Goal: Task Accomplishment & Management: Complete application form

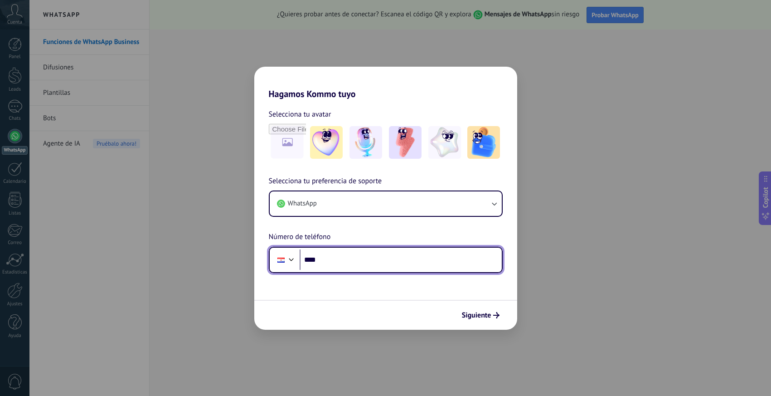
click at [291, 261] on div at bounding box center [291, 258] width 11 height 11
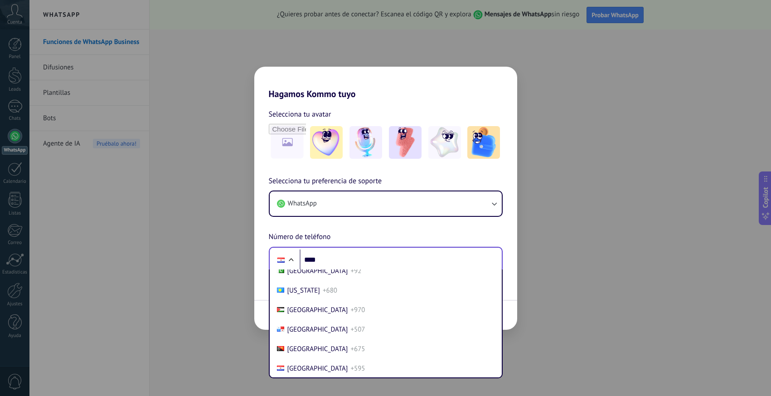
scroll to position [423, 0]
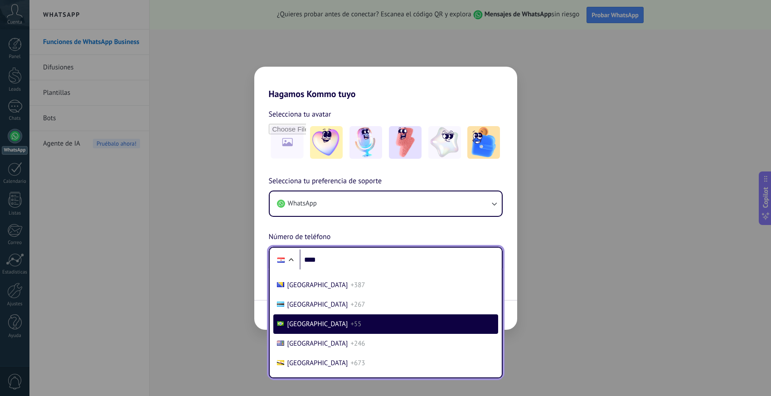
click at [321, 322] on li "[GEOGRAPHIC_DATA] +55" at bounding box center [385, 323] width 225 height 19
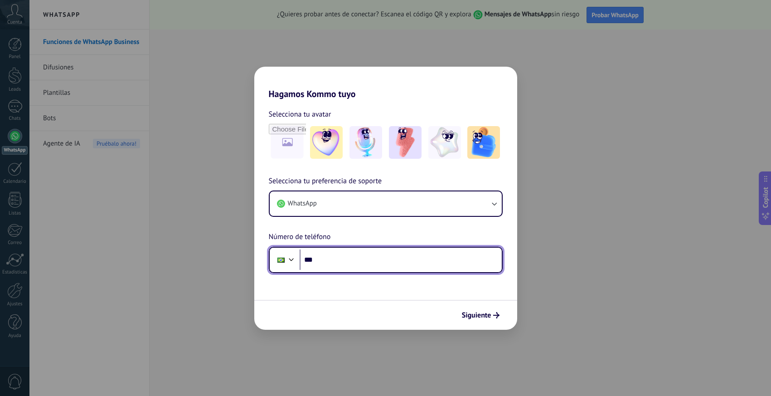
click at [393, 255] on input "***" at bounding box center [401, 259] width 202 height 21
type input "**********"
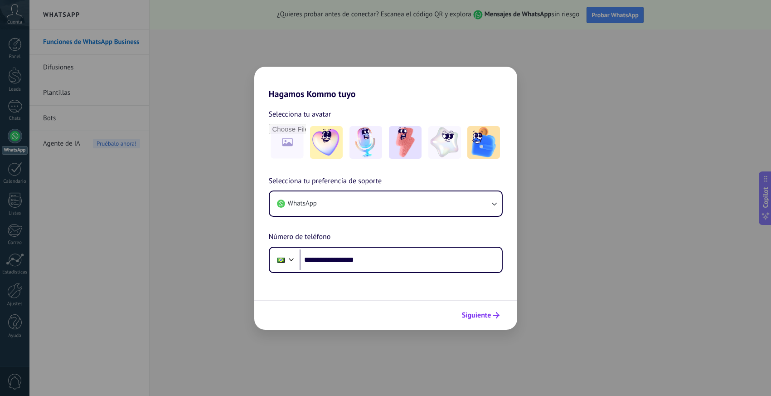
click at [478, 314] on span "Siguiente" at bounding box center [476, 315] width 29 height 6
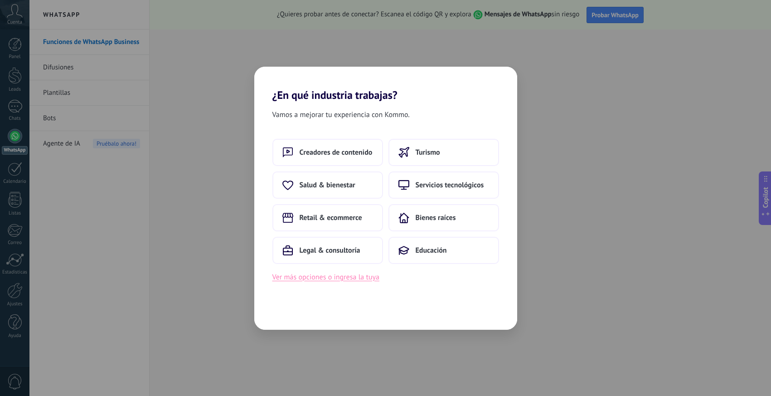
click at [360, 280] on button "Ver más opciones o ingresa la tuya" at bounding box center [325, 277] width 107 height 12
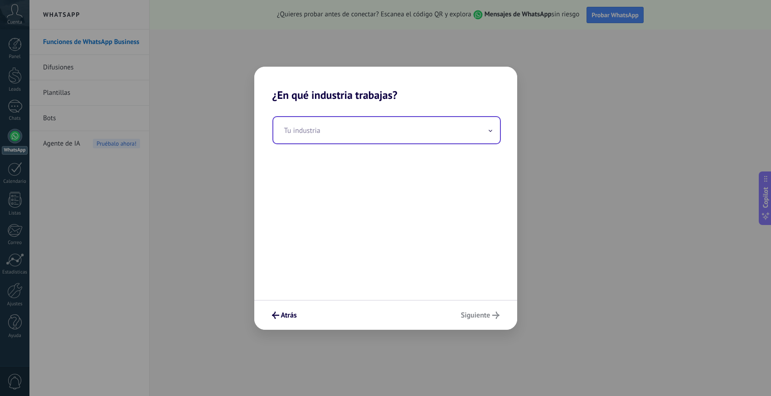
click at [440, 127] on input "text" at bounding box center [386, 130] width 227 height 26
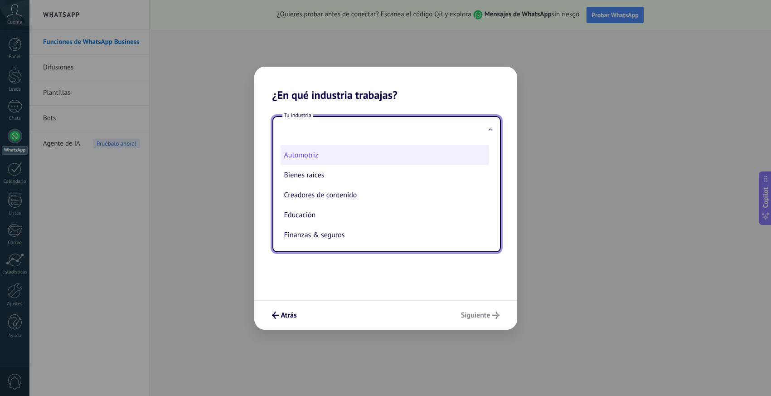
click at [301, 148] on li "Automotriz" at bounding box center [385, 155] width 208 height 20
type input "**********"
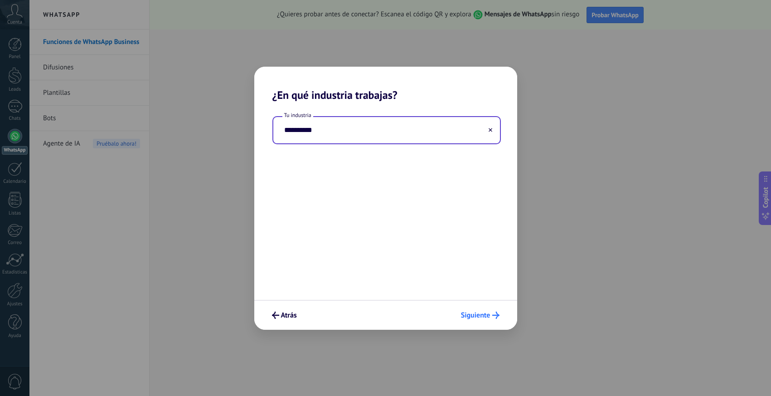
click at [479, 315] on span "Siguiente" at bounding box center [475, 315] width 29 height 6
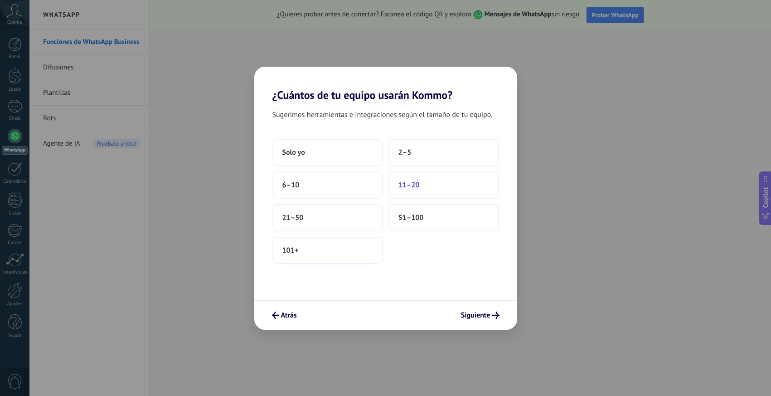
click at [415, 197] on button "11–20" at bounding box center [443, 184] width 111 height 27
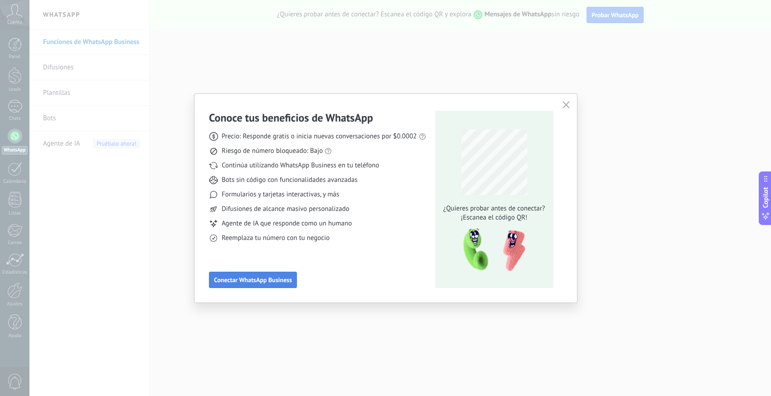
drag, startPoint x: 268, startPoint y: 275, endPoint x: 245, endPoint y: 276, distance: 23.1
click at [245, 276] on button "Conectar WhatsApp Business" at bounding box center [253, 279] width 88 height 16
click at [245, 276] on body ".abccls-1,.abccls-2{fill-rule:evenodd}.abccls-2{fill:#fff} .abfcls-1{fill:none}…" at bounding box center [385, 198] width 771 height 396
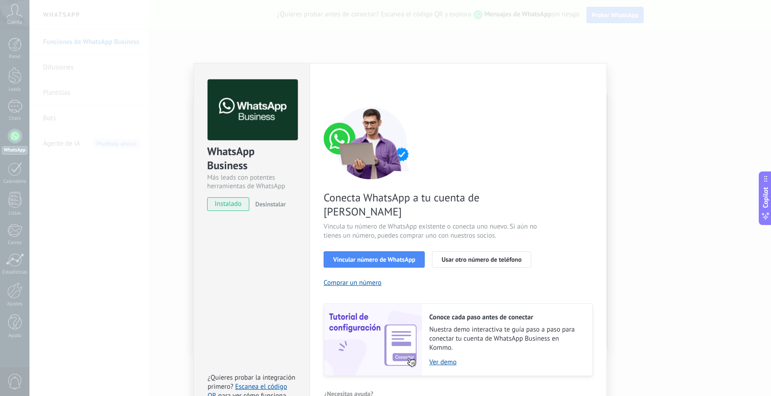
click at [375, 36] on div "WhatsApp Business Más leads con potentes herramientas de WhatsApp instalado Des…" at bounding box center [400, 198] width 742 height 396
